Goal: Task Accomplishment & Management: Complete application form

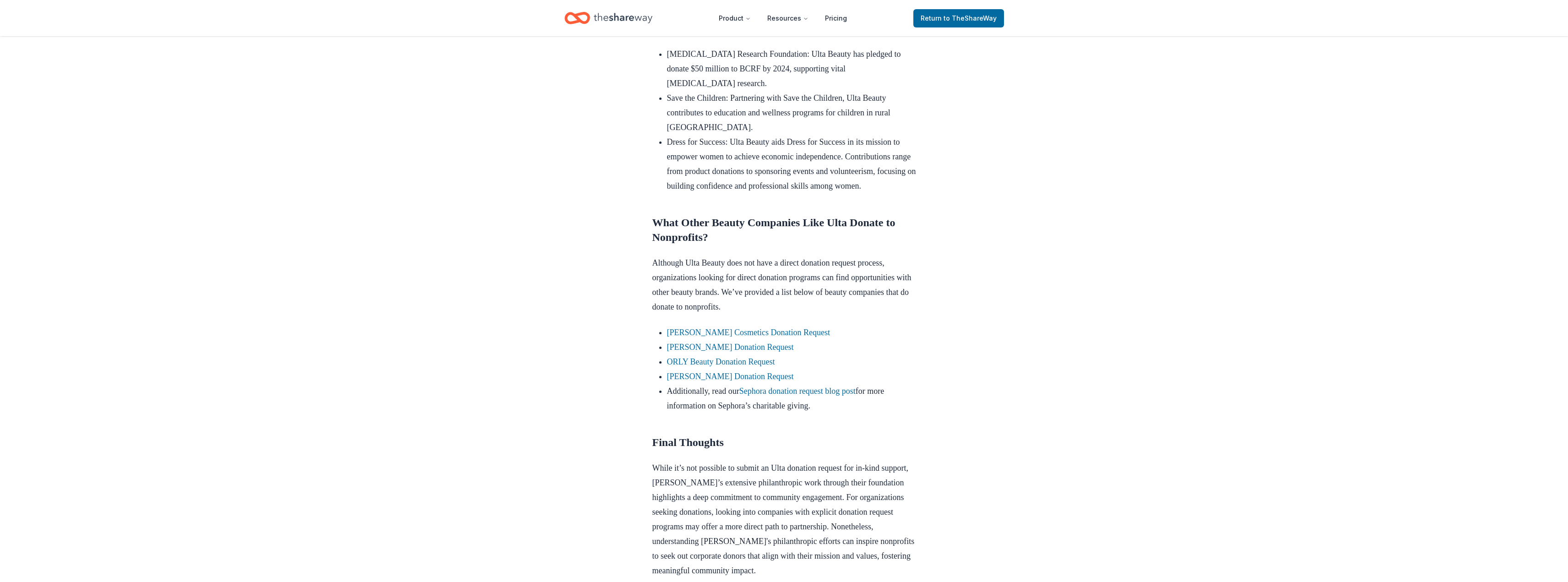
scroll to position [595, 0]
click at [683, 336] on link "Laura Mercier Cosmetics Donation Request" at bounding box center [748, 331] width 163 height 9
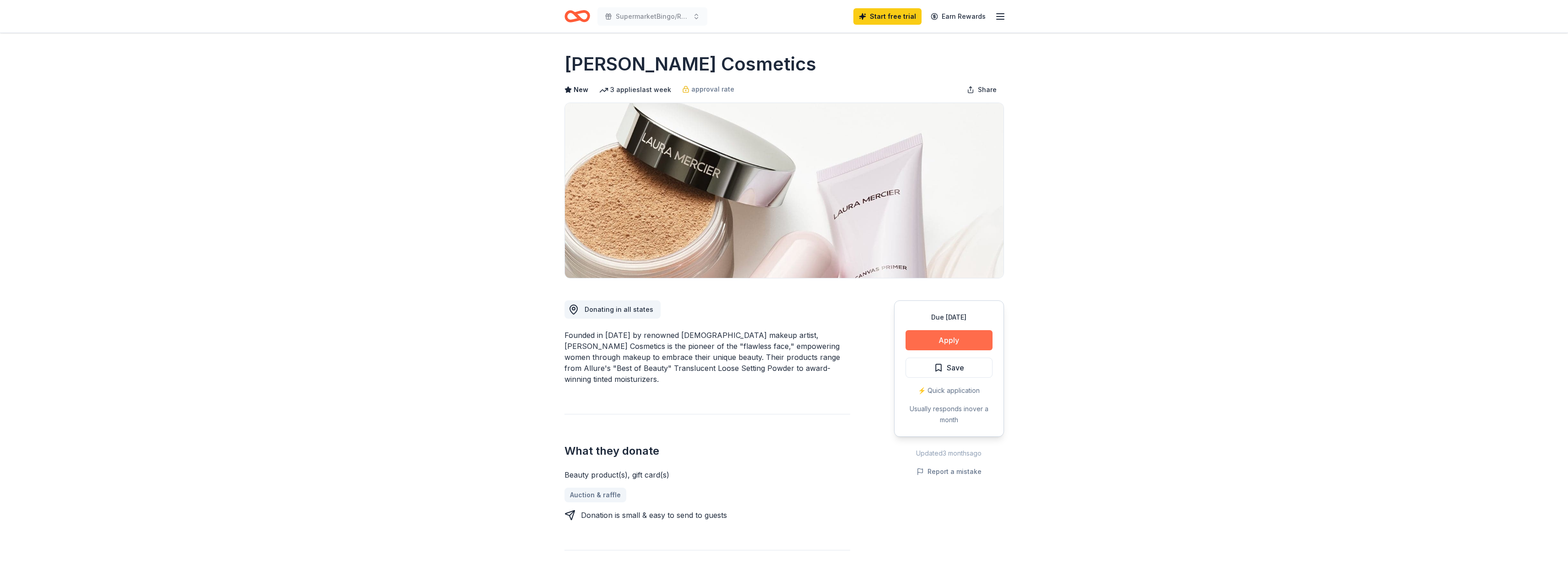
click at [948, 339] on button "Apply" at bounding box center [949, 340] width 87 height 20
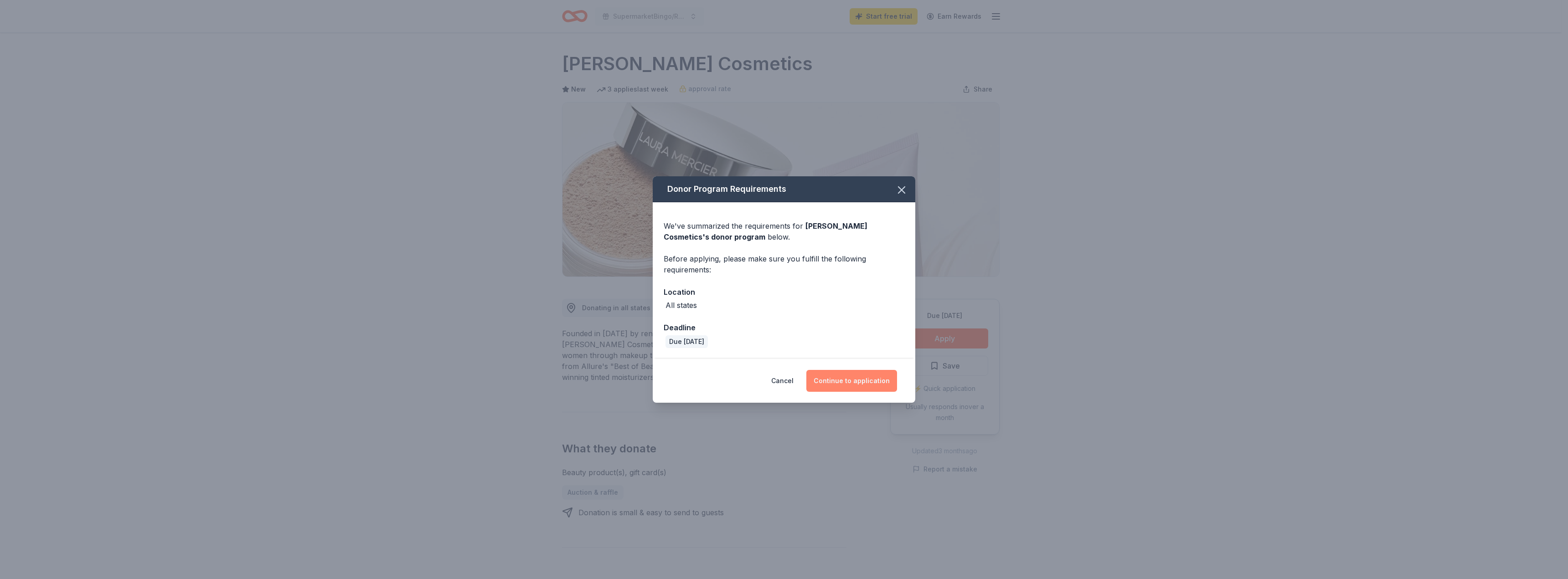
click at [856, 380] on button "Continue to application" at bounding box center [852, 381] width 91 height 22
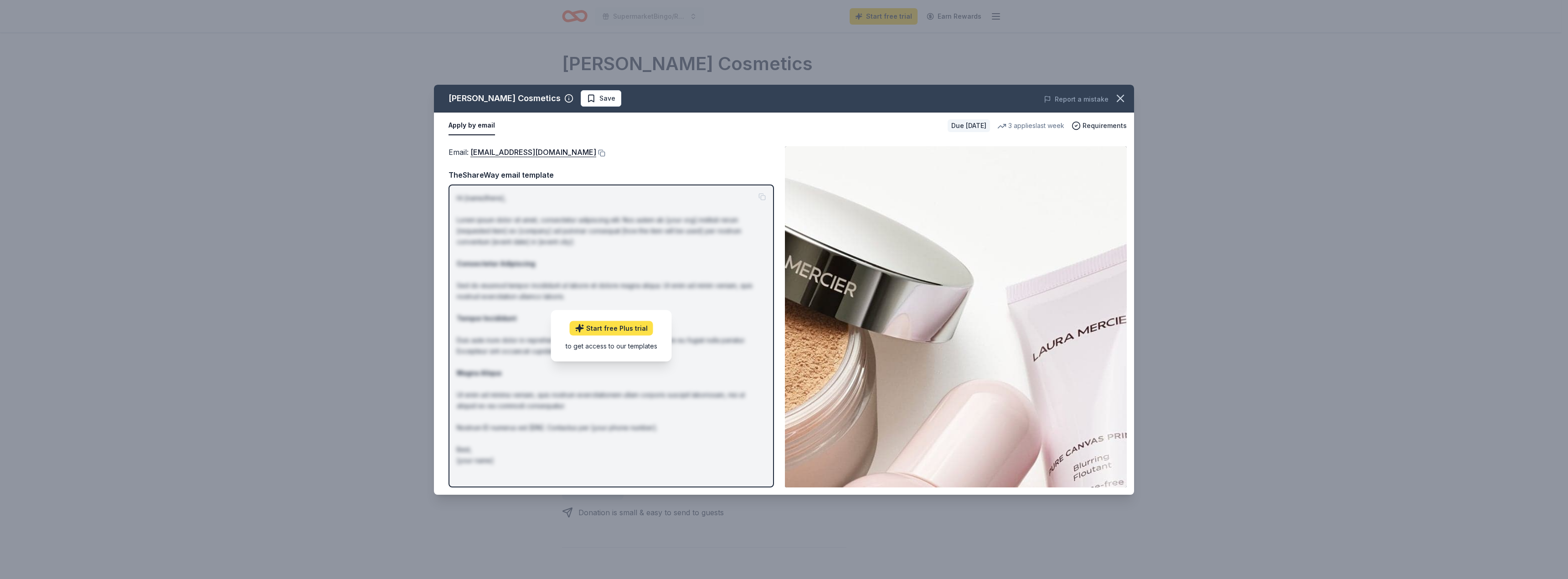
click at [609, 327] on link "Start free Plus trial" at bounding box center [611, 328] width 83 height 15
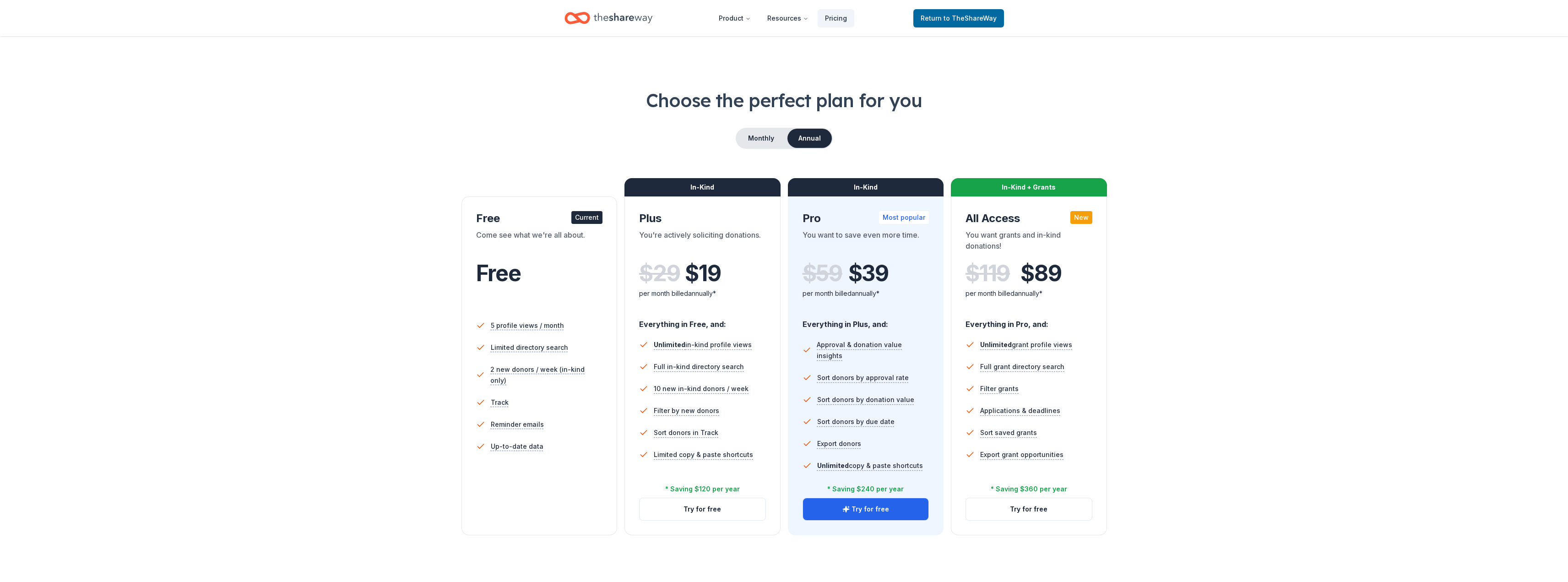
click at [590, 213] on div "Current" at bounding box center [587, 217] width 31 height 13
click at [509, 325] on span "5 profile views / month" at bounding box center [528, 325] width 77 height 12
click at [965, 19] on span "to TheShareWay" at bounding box center [970, 18] width 53 height 8
click at [947, 17] on span "to TheShareWay" at bounding box center [970, 18] width 53 height 8
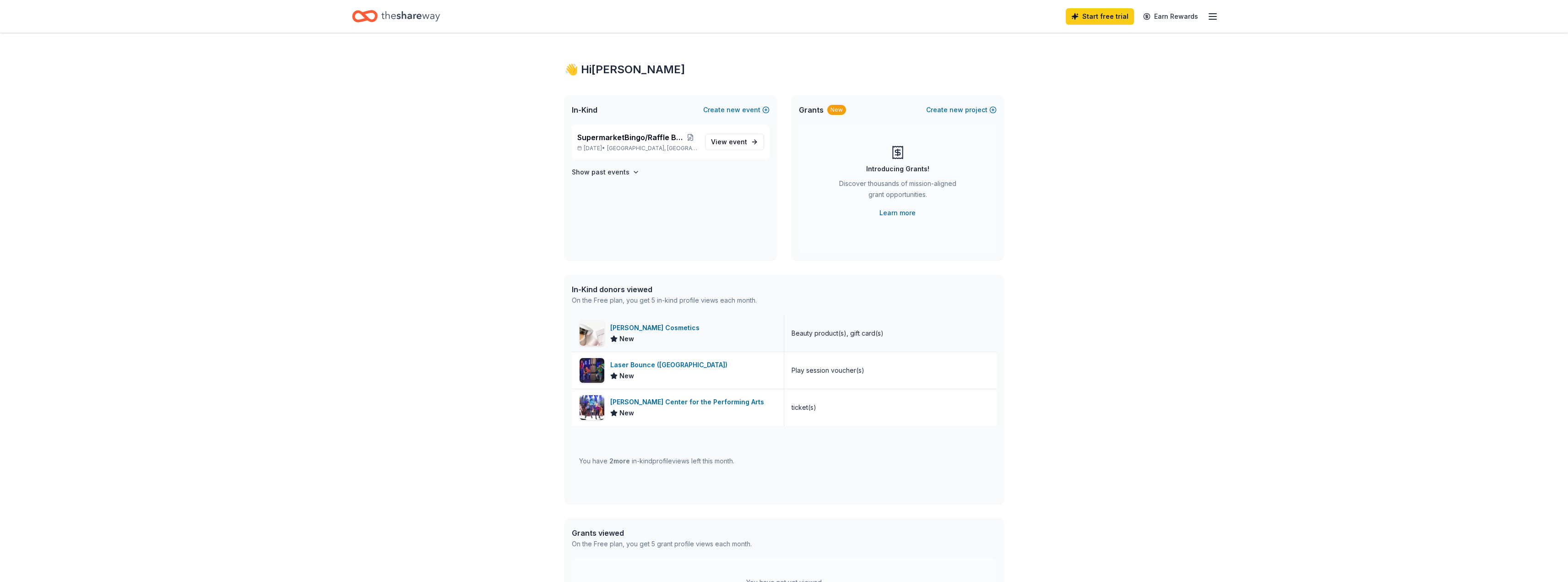
click at [642, 329] on div "[PERSON_NAME] Cosmetics" at bounding box center [657, 328] width 93 height 11
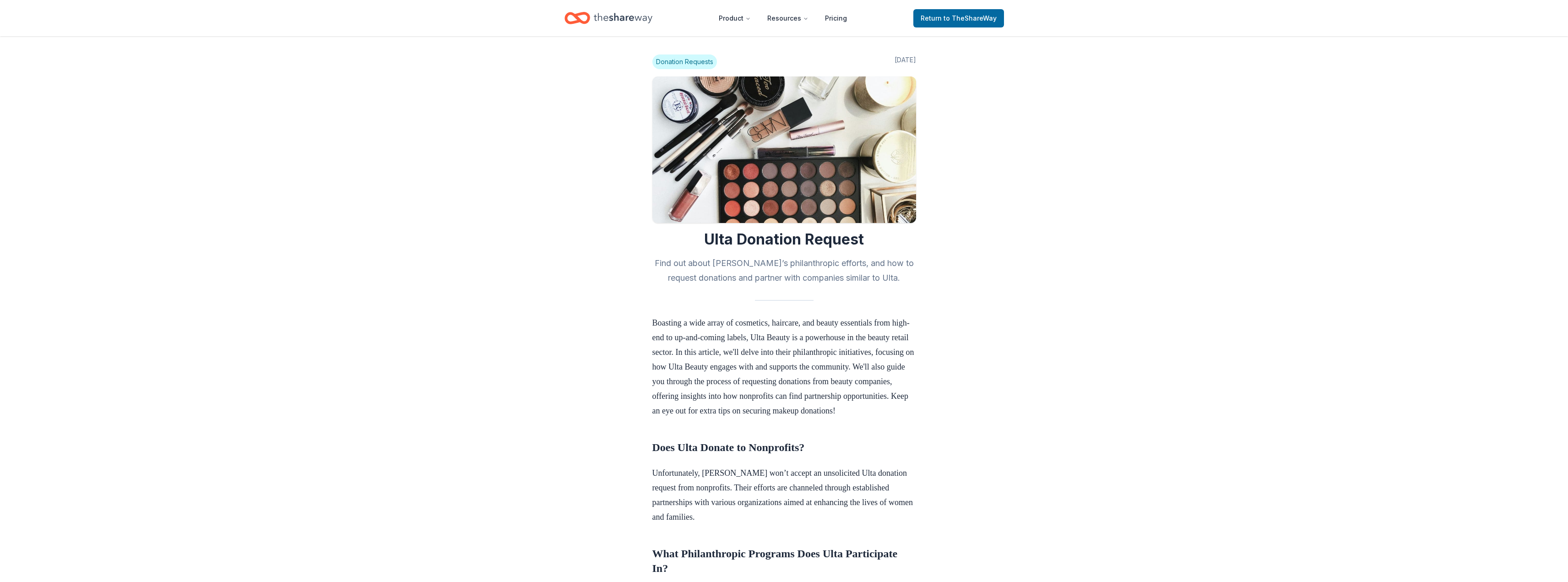
scroll to position [595, 0]
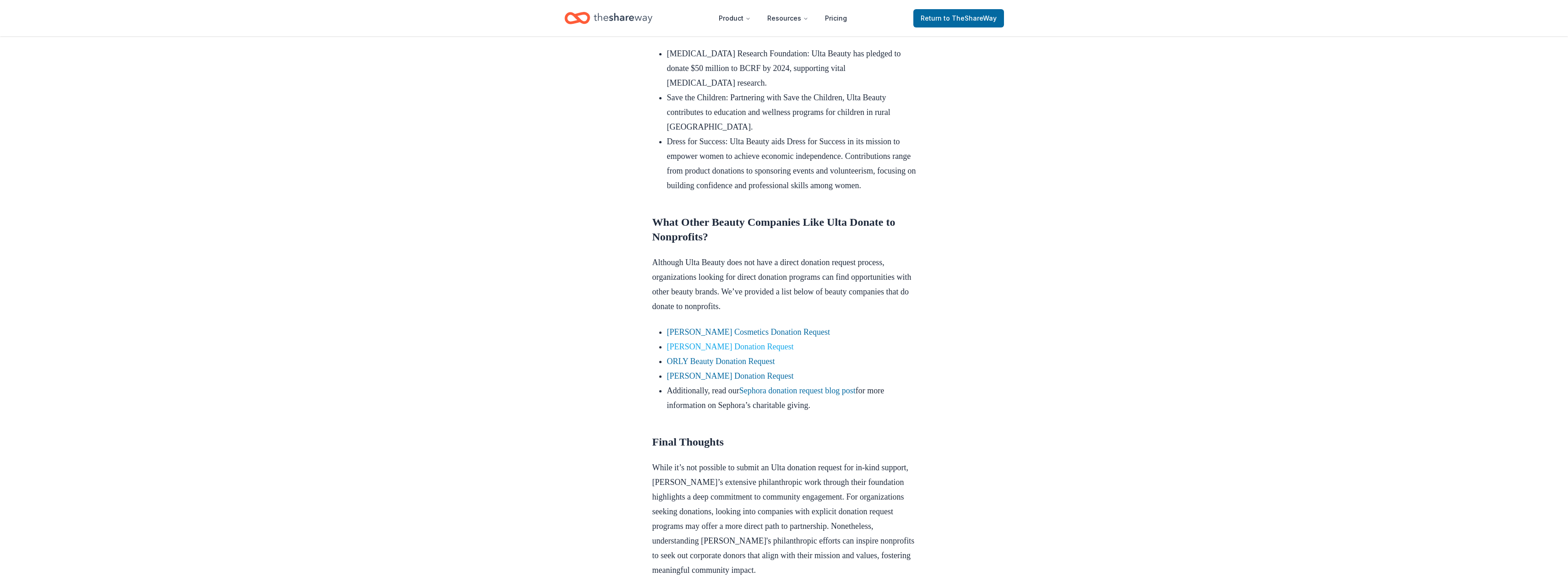
click at [712, 351] on link "Elizabeth Arden Donation Request" at bounding box center [730, 346] width 127 height 9
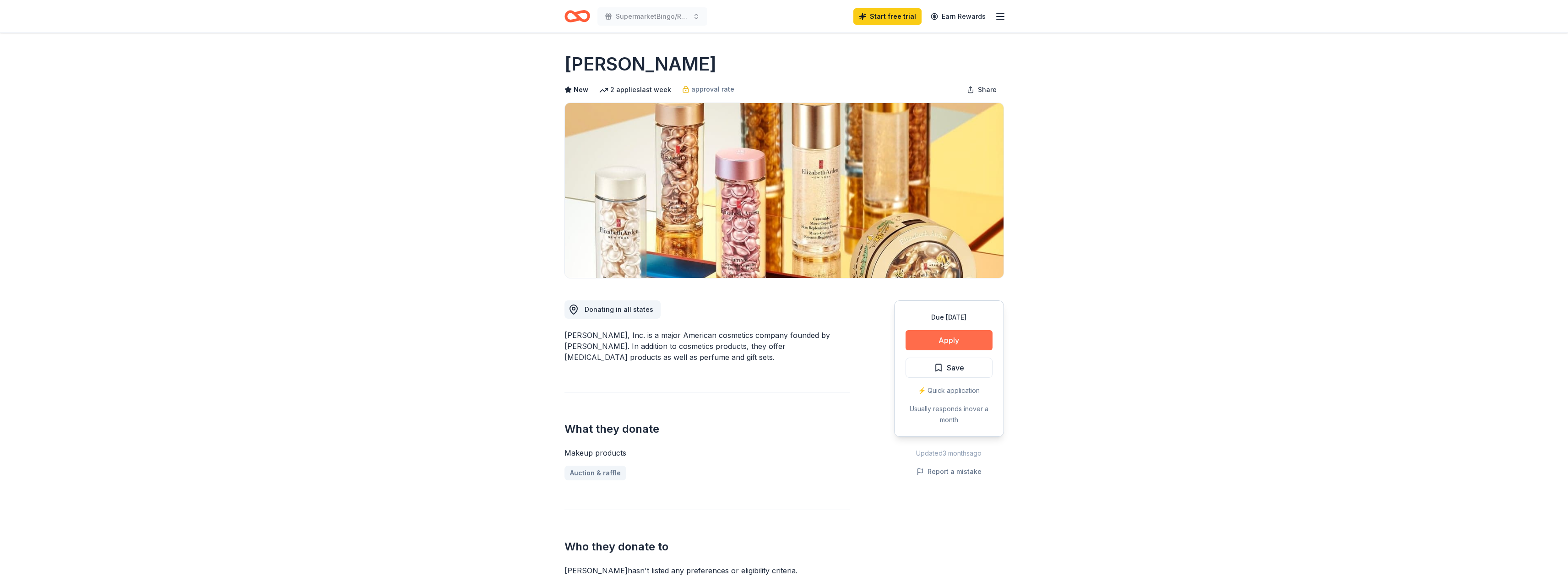
click at [941, 336] on button "Apply" at bounding box center [949, 340] width 87 height 20
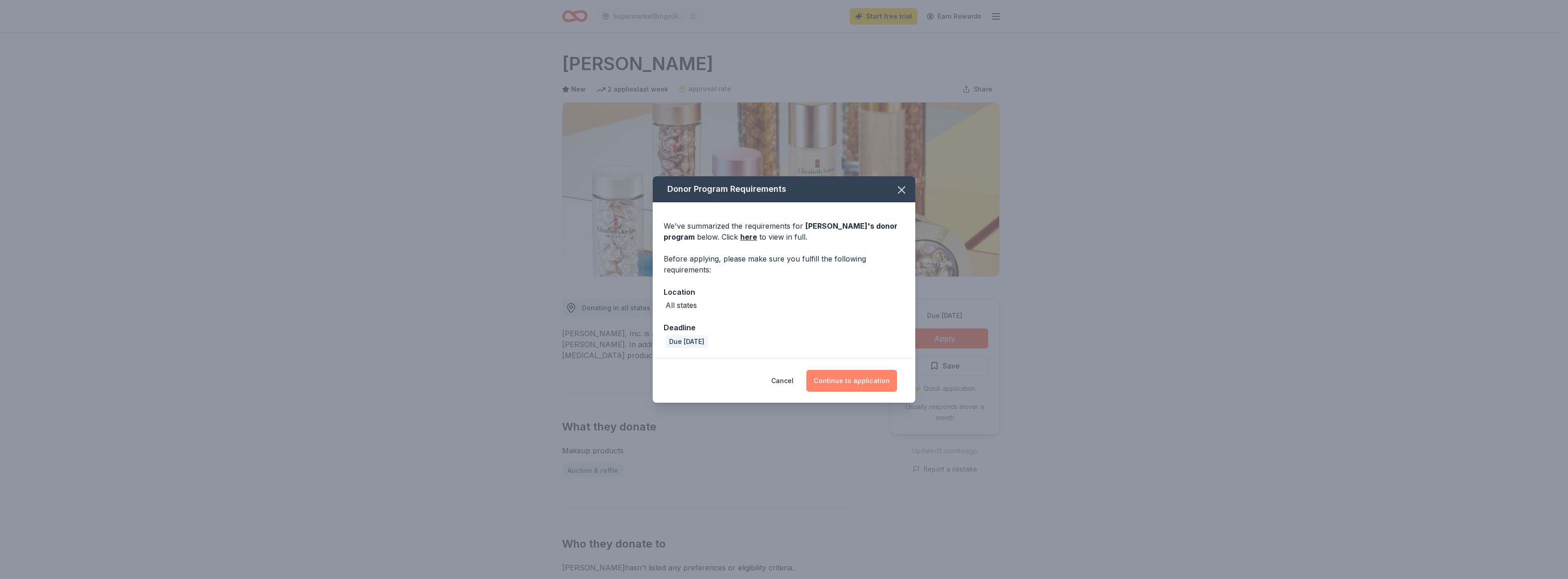
click at [841, 384] on button "Continue to application" at bounding box center [852, 381] width 91 height 22
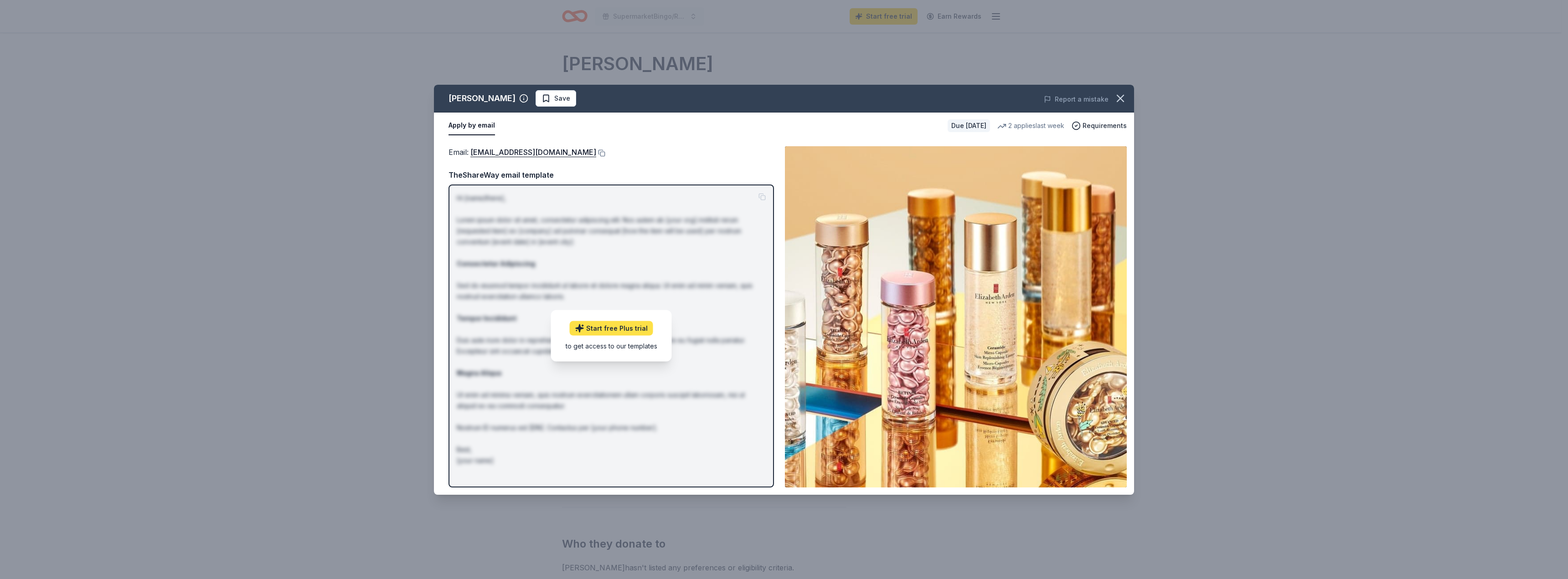
click at [611, 327] on link "Start free Plus trial" at bounding box center [611, 328] width 83 height 15
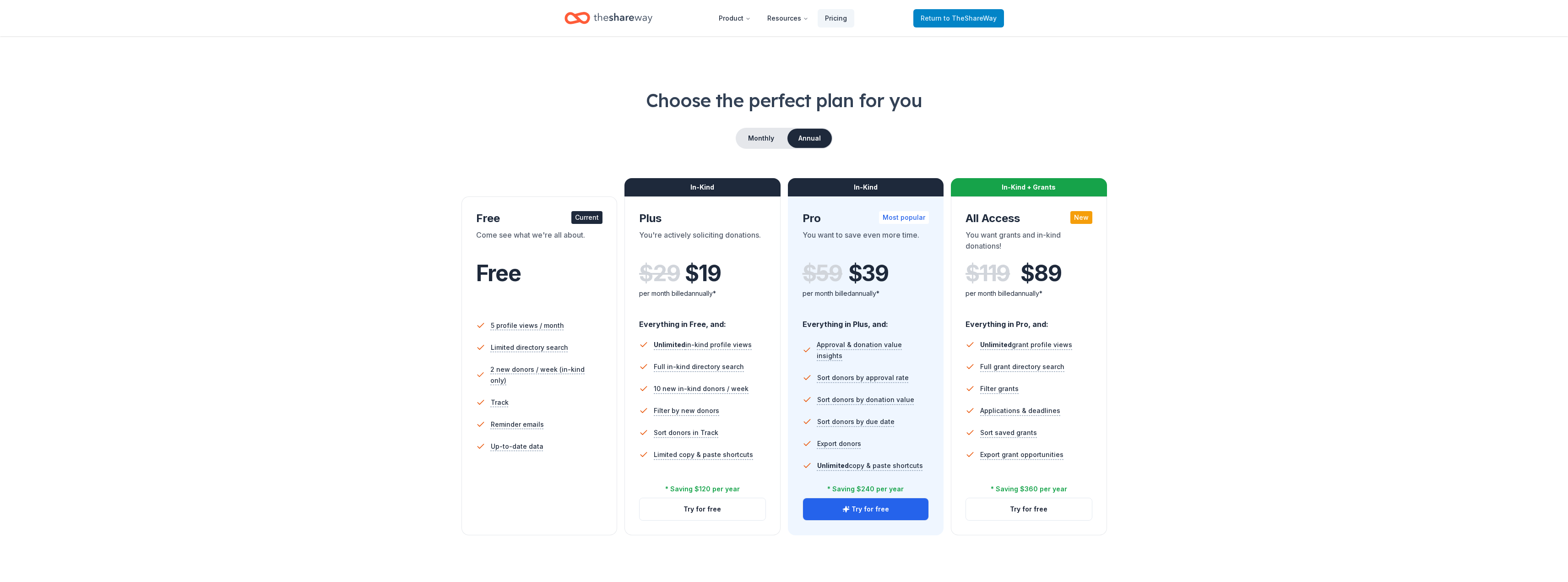
click at [940, 19] on span "Return to TheShareWay" at bounding box center [959, 18] width 76 height 11
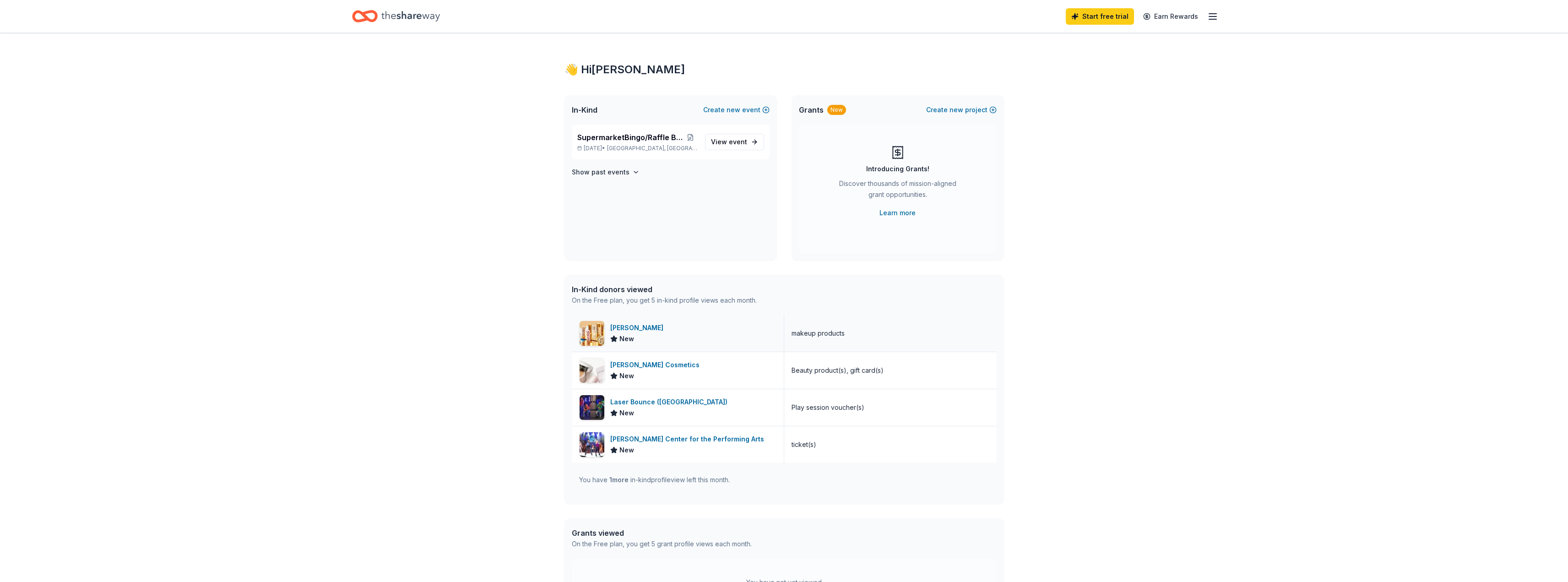
click at [639, 326] on div "[PERSON_NAME]" at bounding box center [638, 328] width 57 height 11
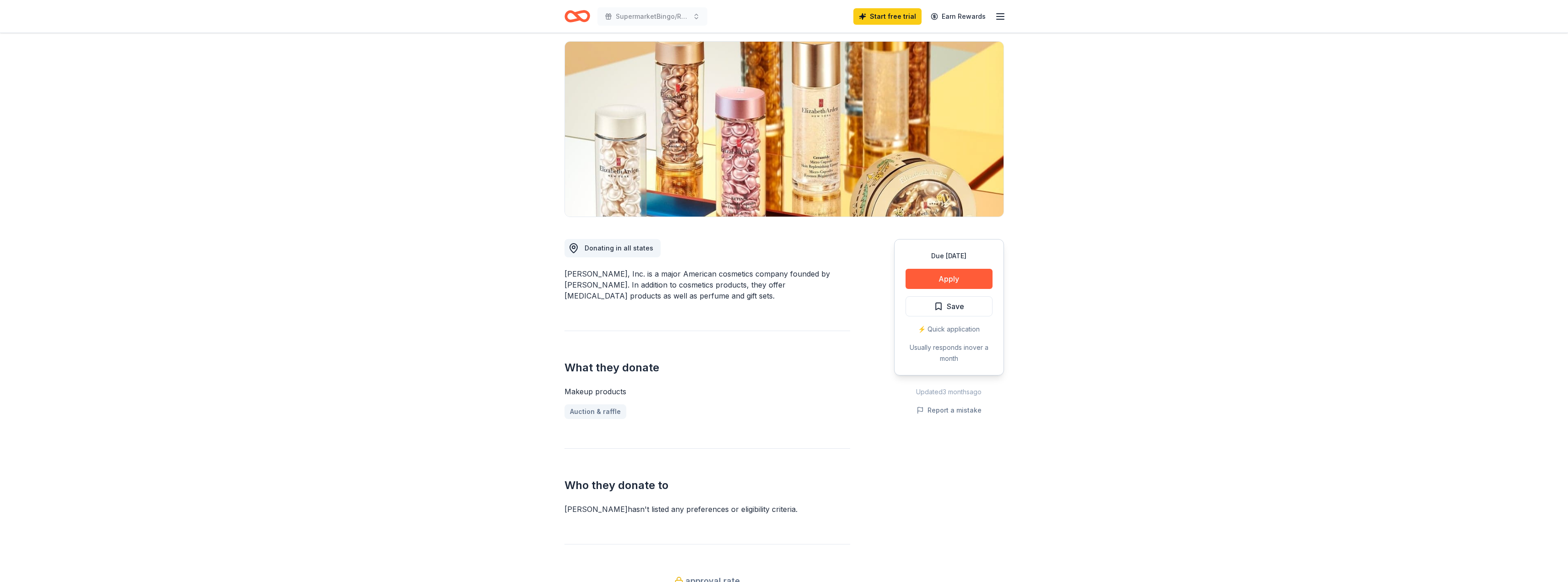
scroll to position [46, 0]
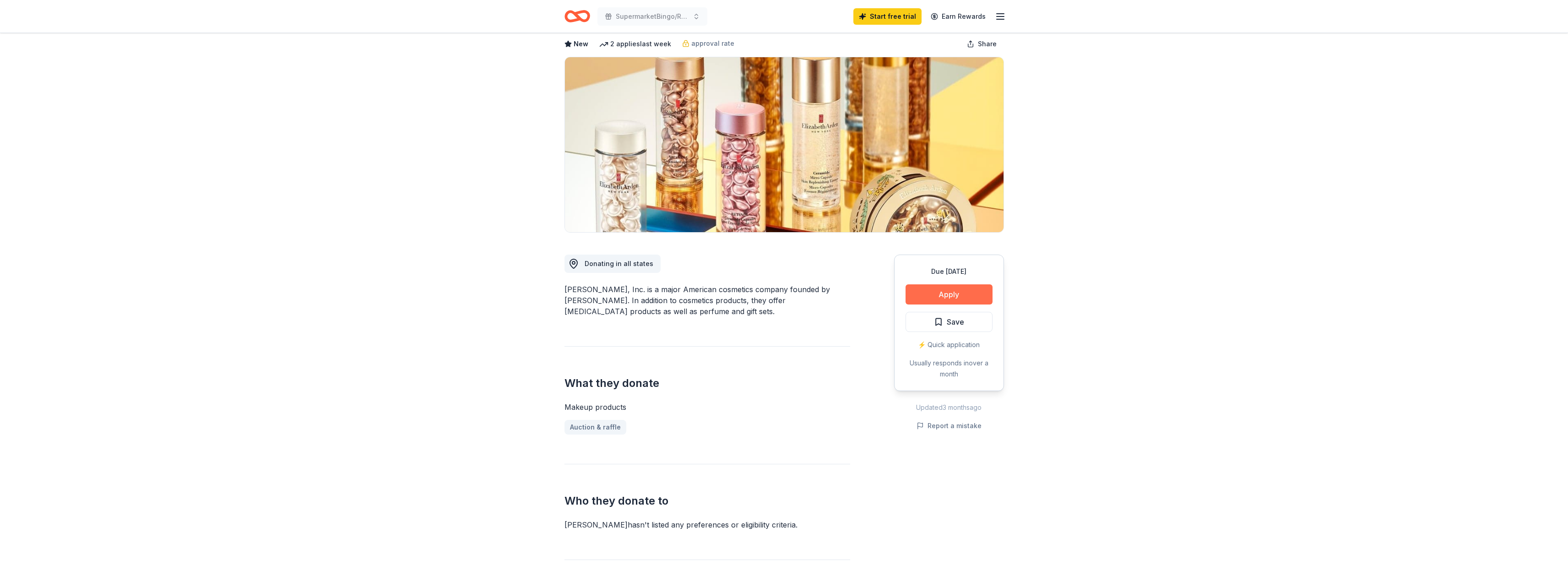
click at [948, 293] on button "Apply" at bounding box center [949, 294] width 87 height 20
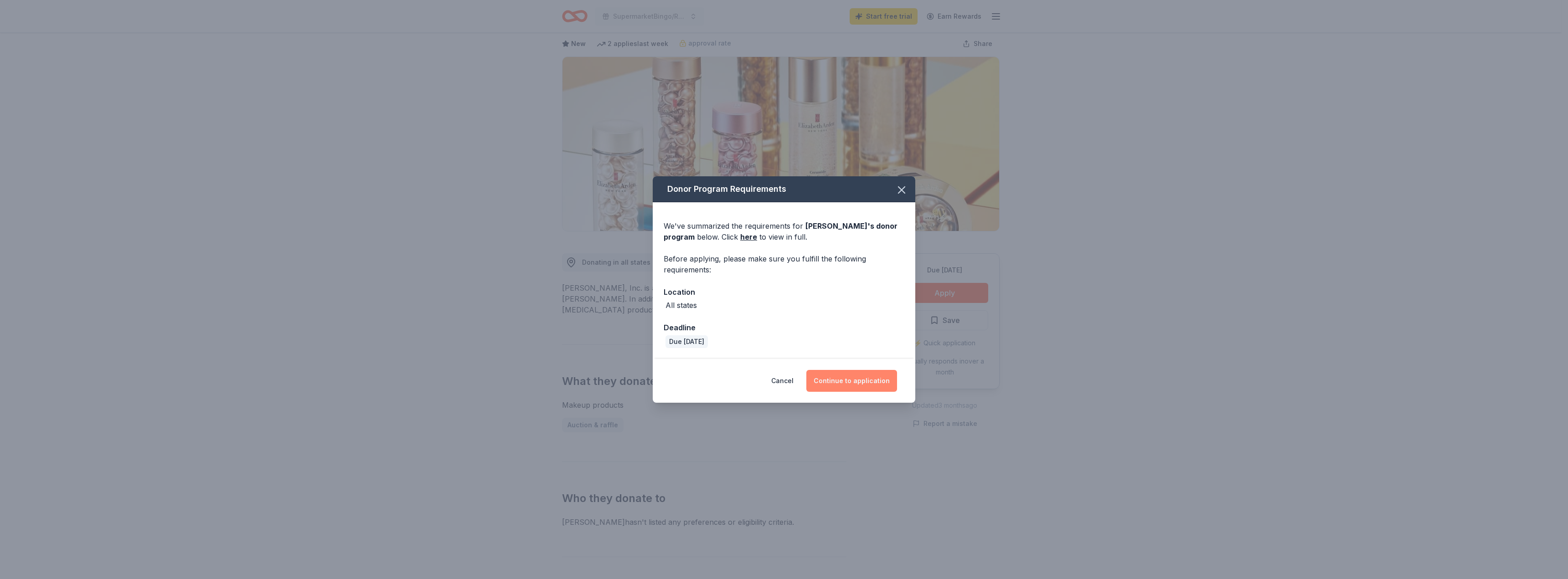
click at [842, 382] on button "Continue to application" at bounding box center [852, 381] width 91 height 22
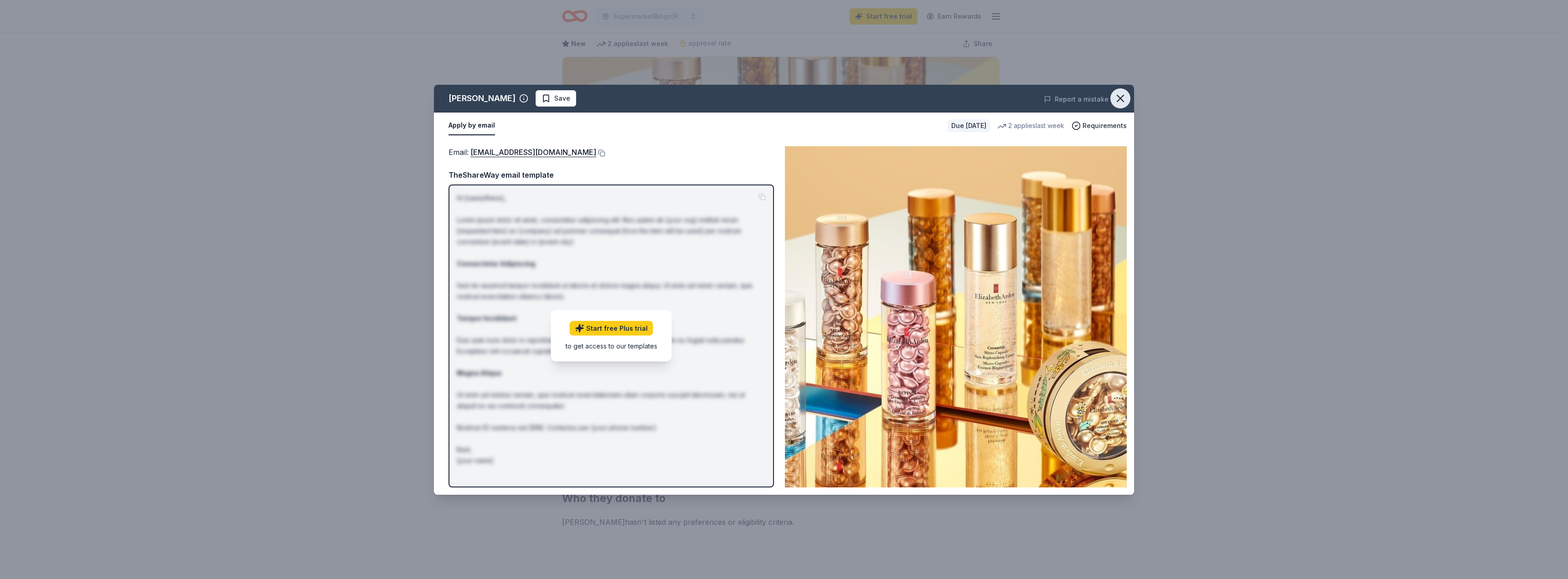
click at [1122, 97] on icon "button" at bounding box center [1120, 98] width 13 height 13
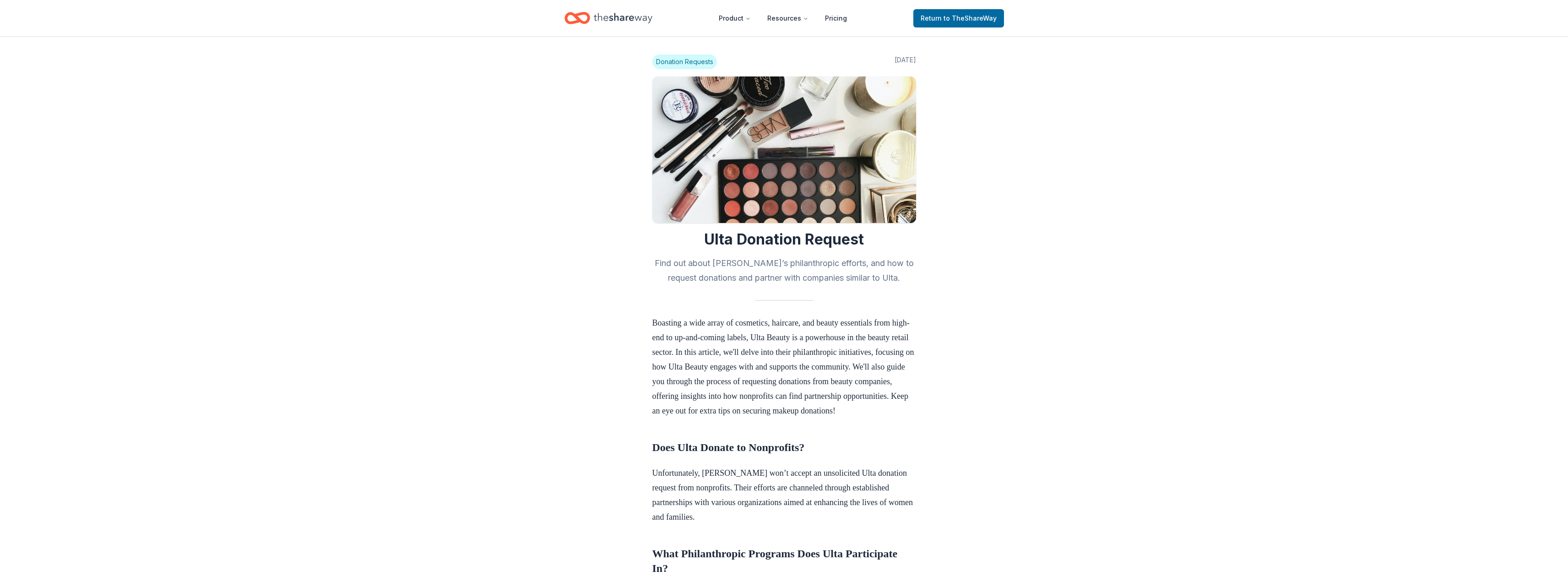
scroll to position [595, 0]
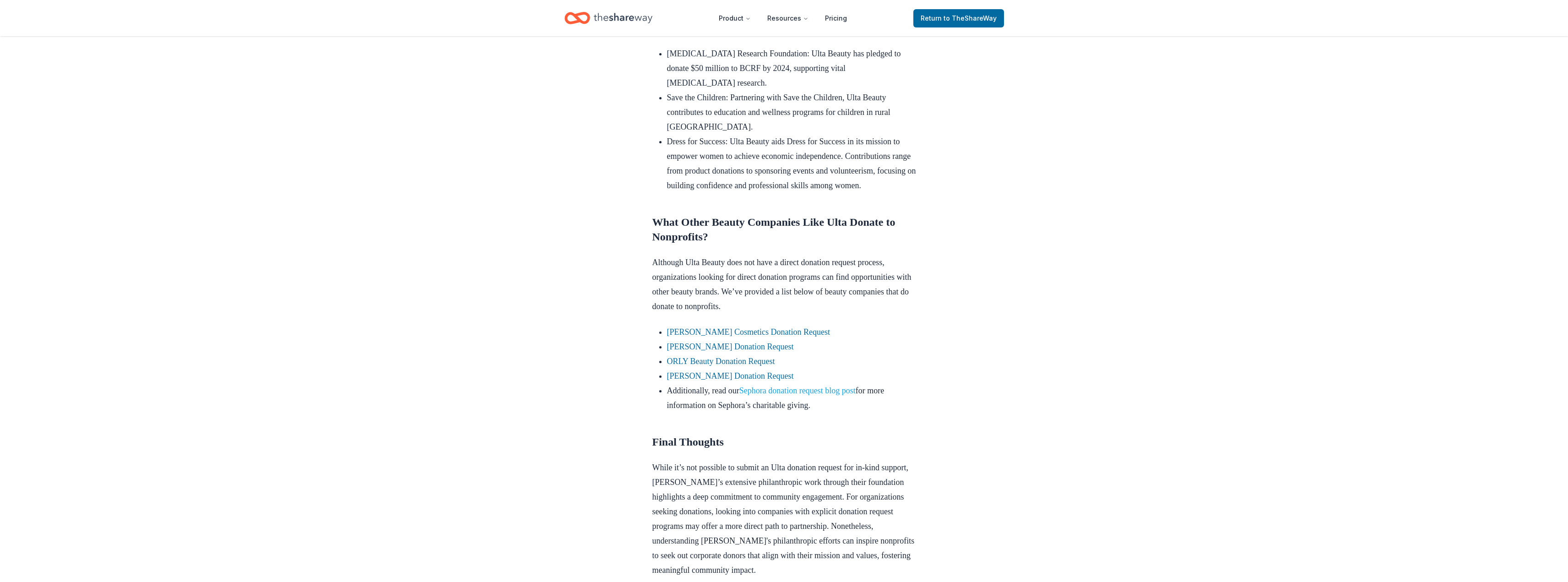
click at [798, 395] on link "Sephora donation request blog post" at bounding box center [797, 390] width 116 height 9
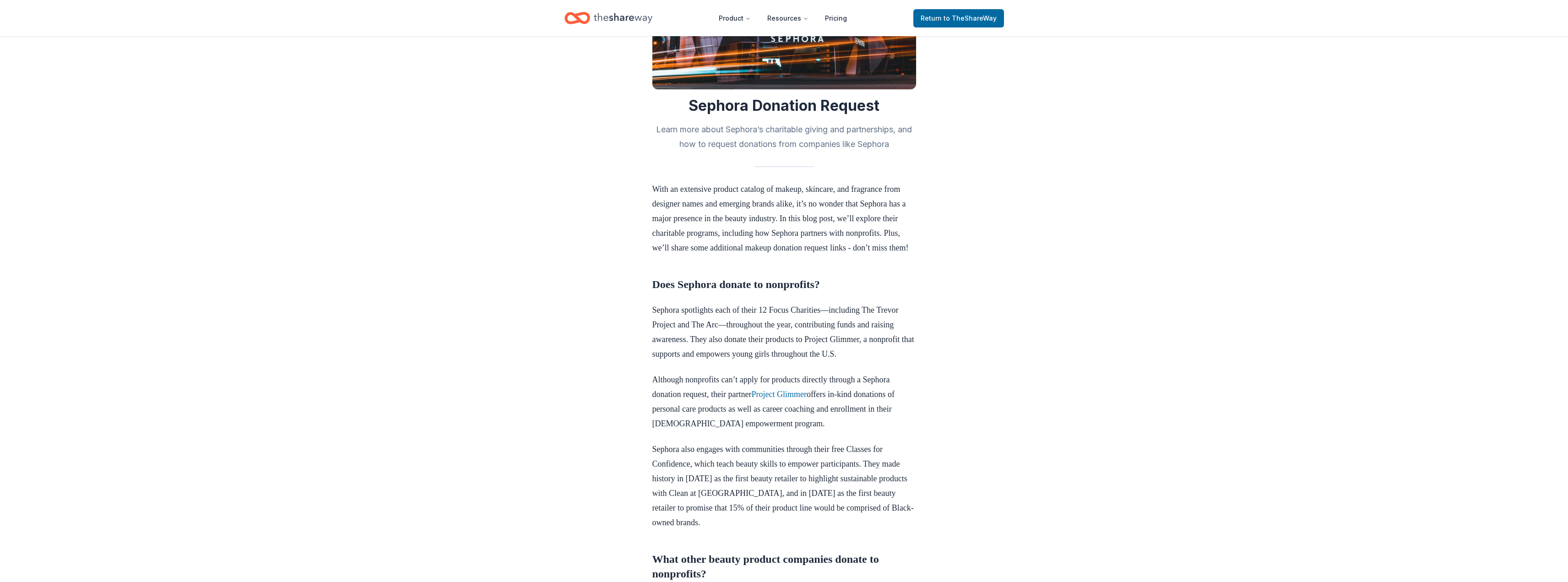
scroll to position [138, 0]
click at [792, 395] on link "Project Glimmer" at bounding box center [779, 390] width 55 height 9
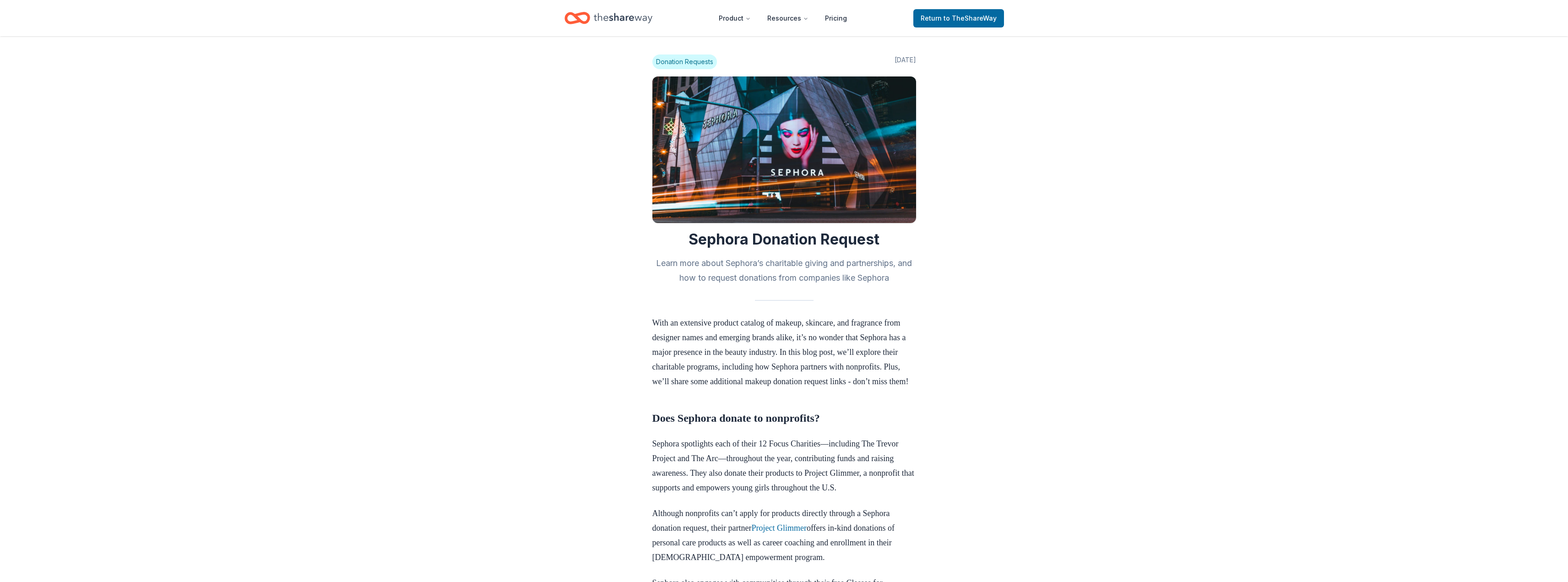
scroll to position [138, 0]
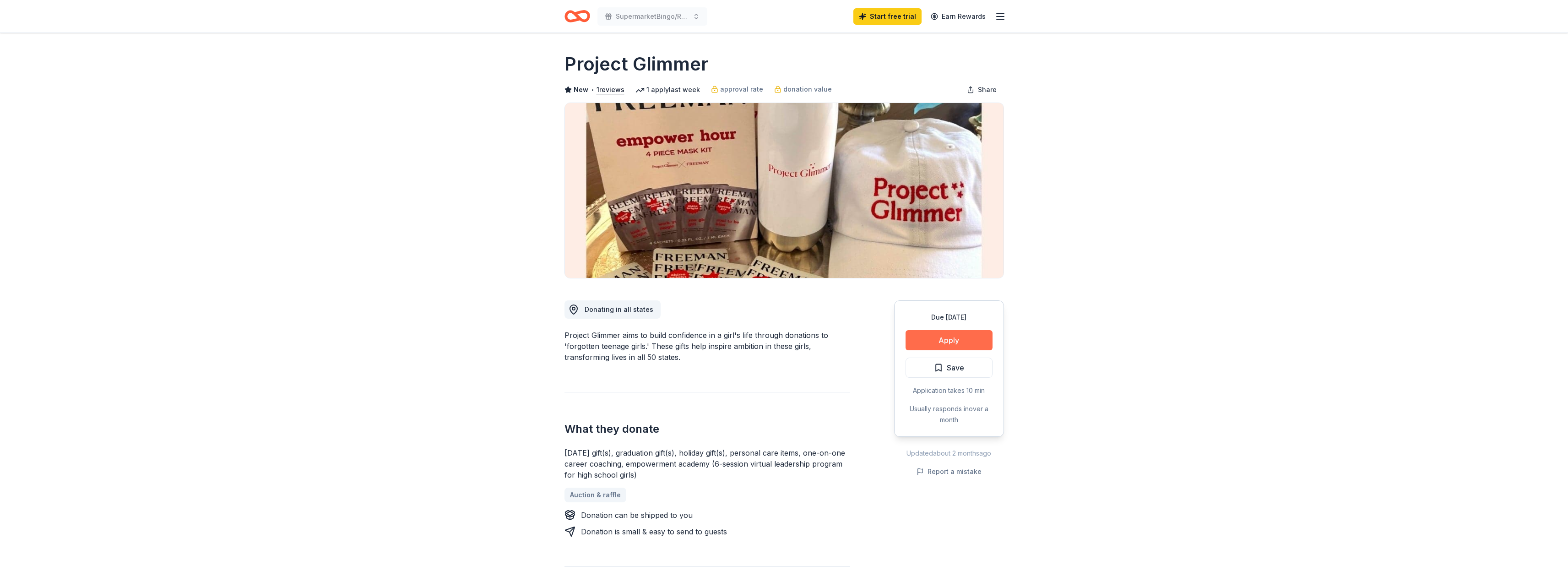
click at [941, 336] on button "Apply" at bounding box center [949, 340] width 87 height 20
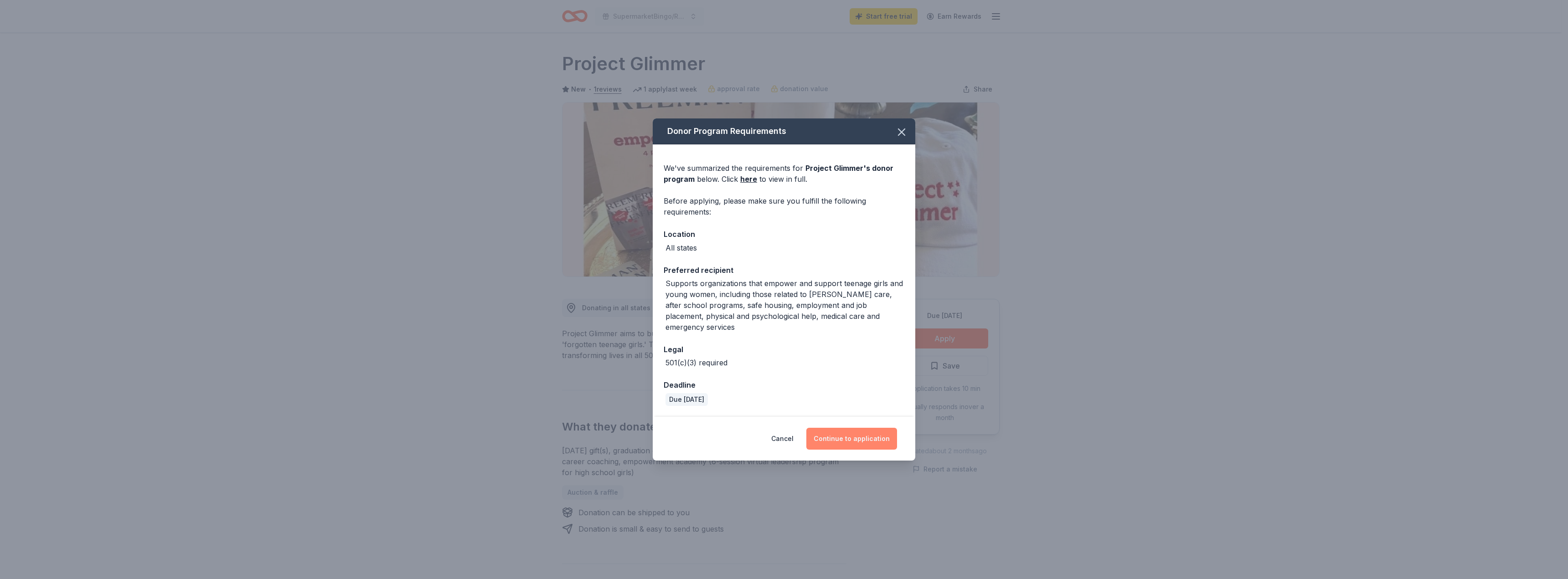
click at [853, 434] on button "Continue to application" at bounding box center [852, 439] width 91 height 22
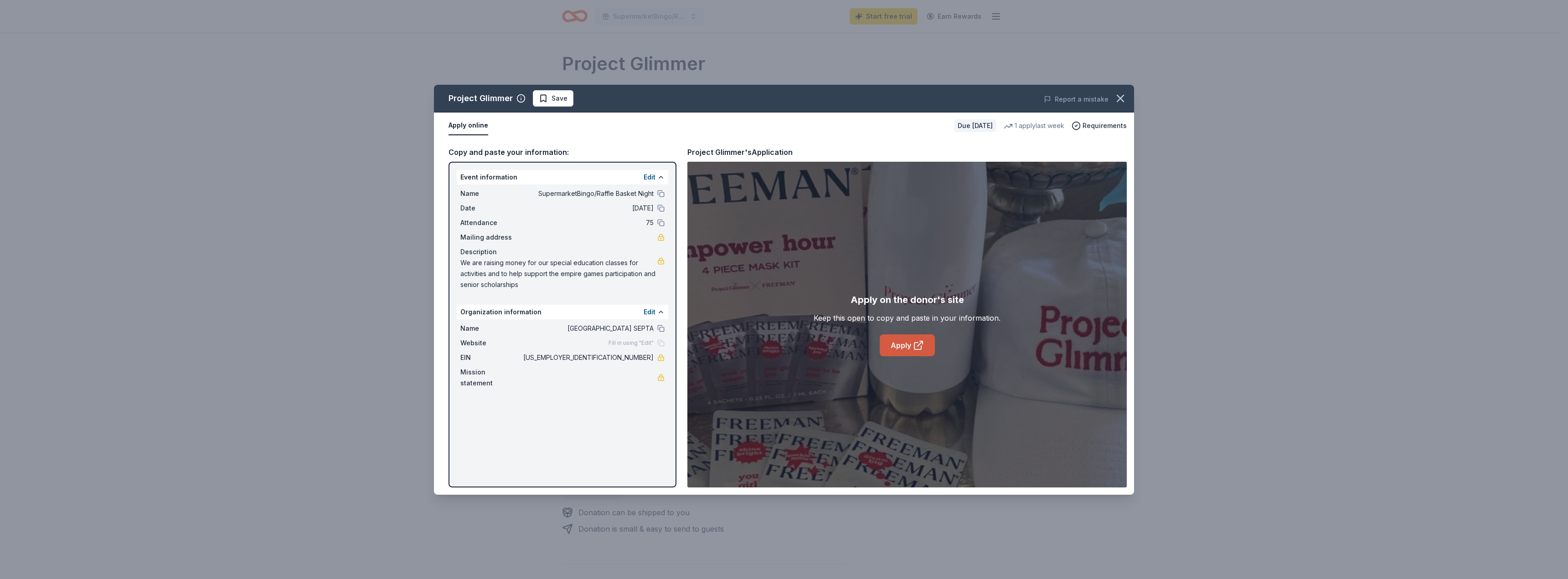
click at [891, 346] on link "Apply" at bounding box center [907, 345] width 55 height 22
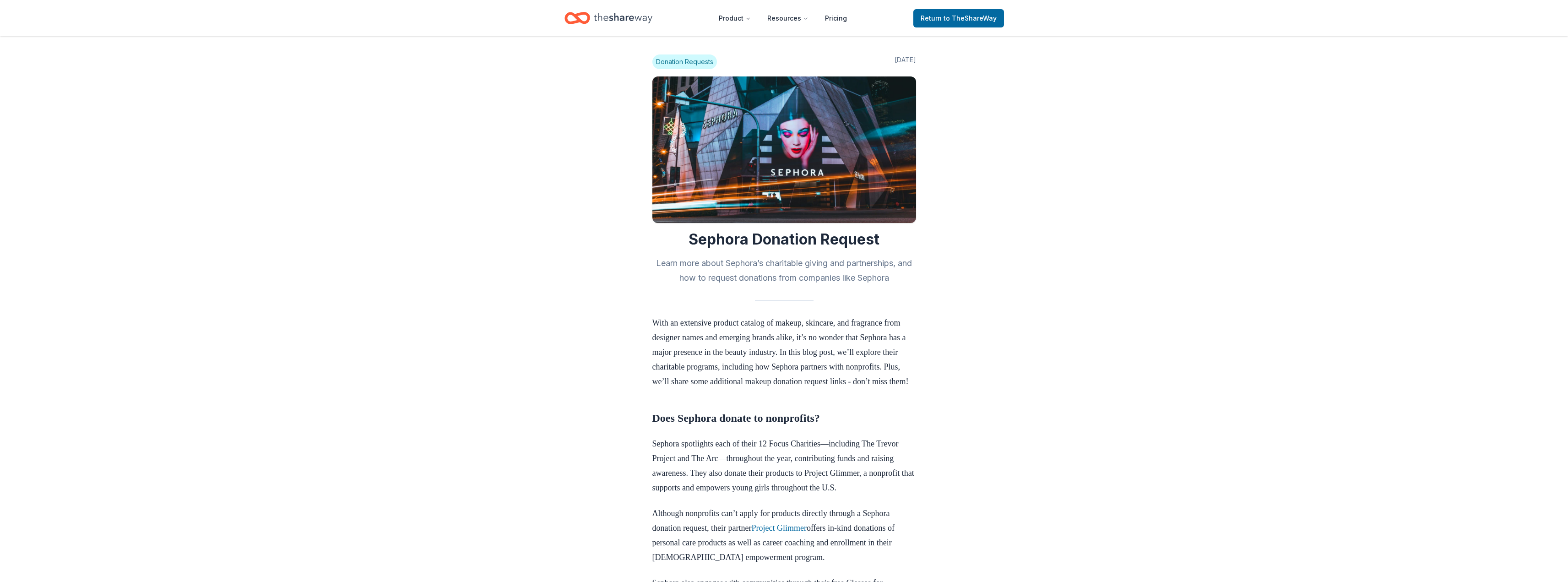
scroll to position [138, 0]
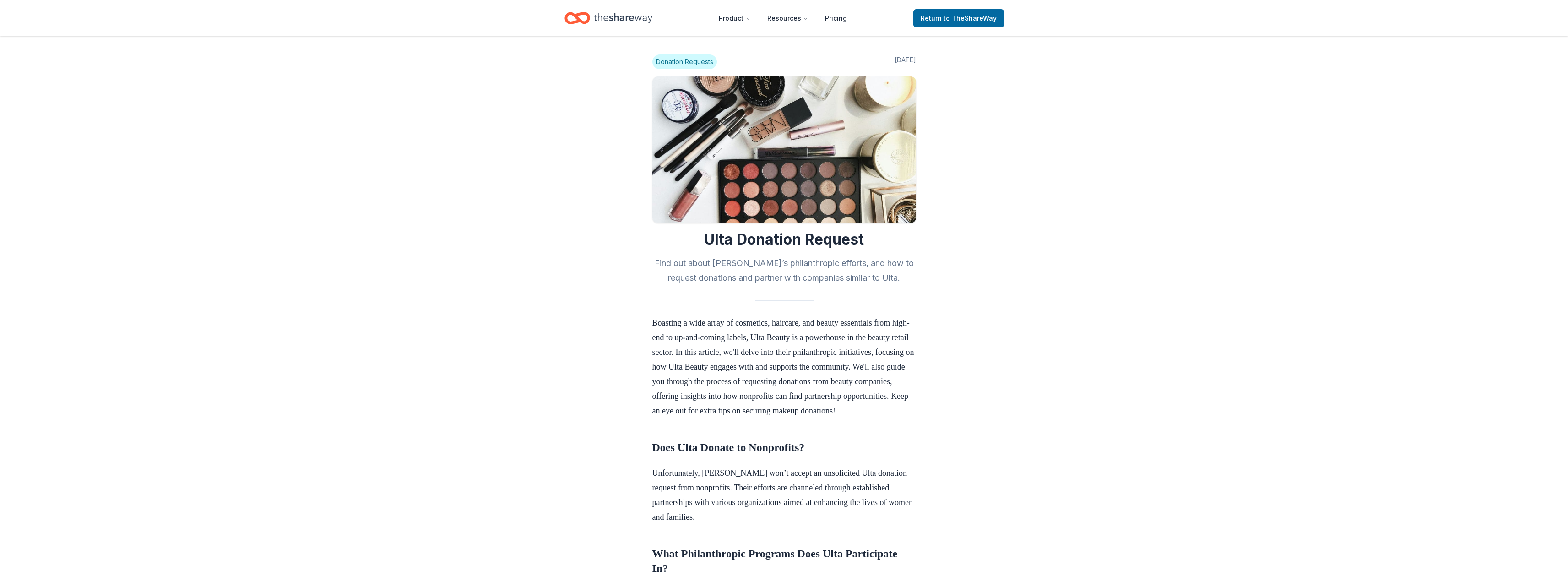
scroll to position [595, 0]
